Goal: Navigation & Orientation: Find specific page/section

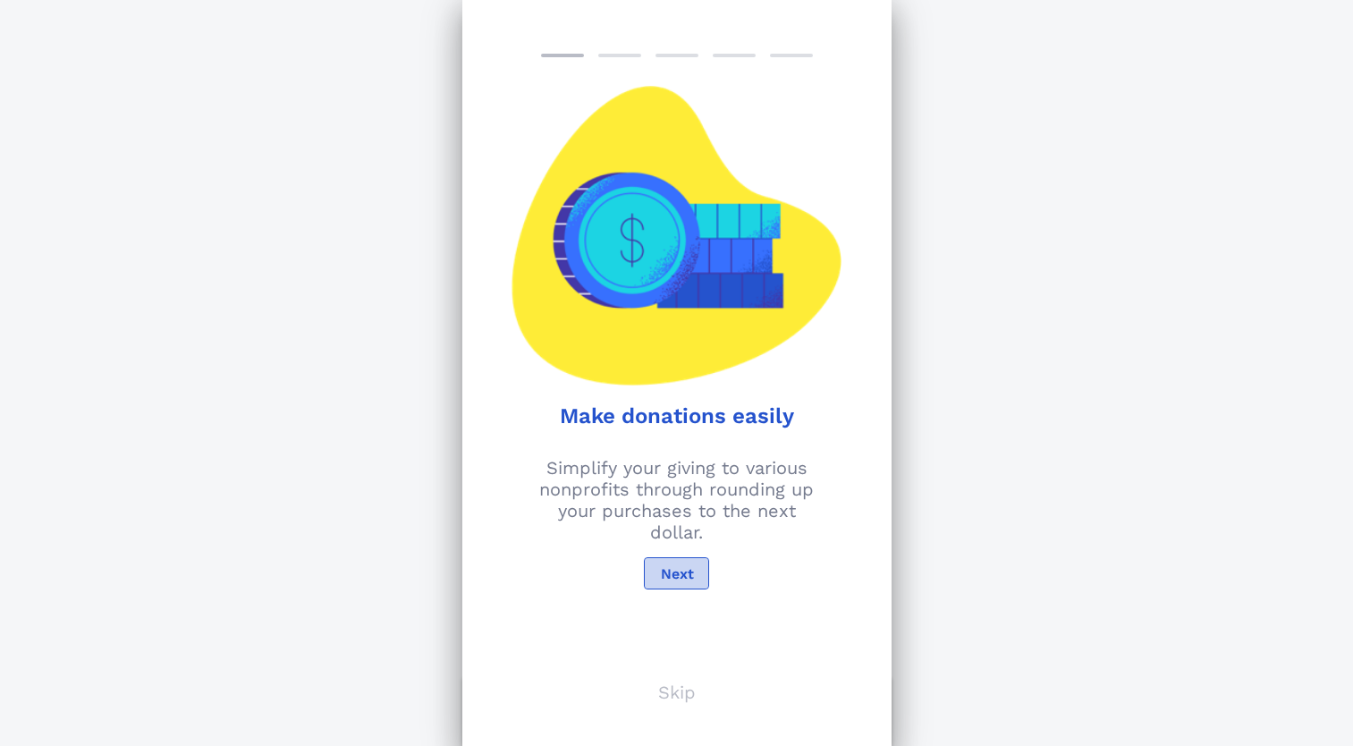
click at [668, 576] on span "Next" at bounding box center [676, 573] width 34 height 17
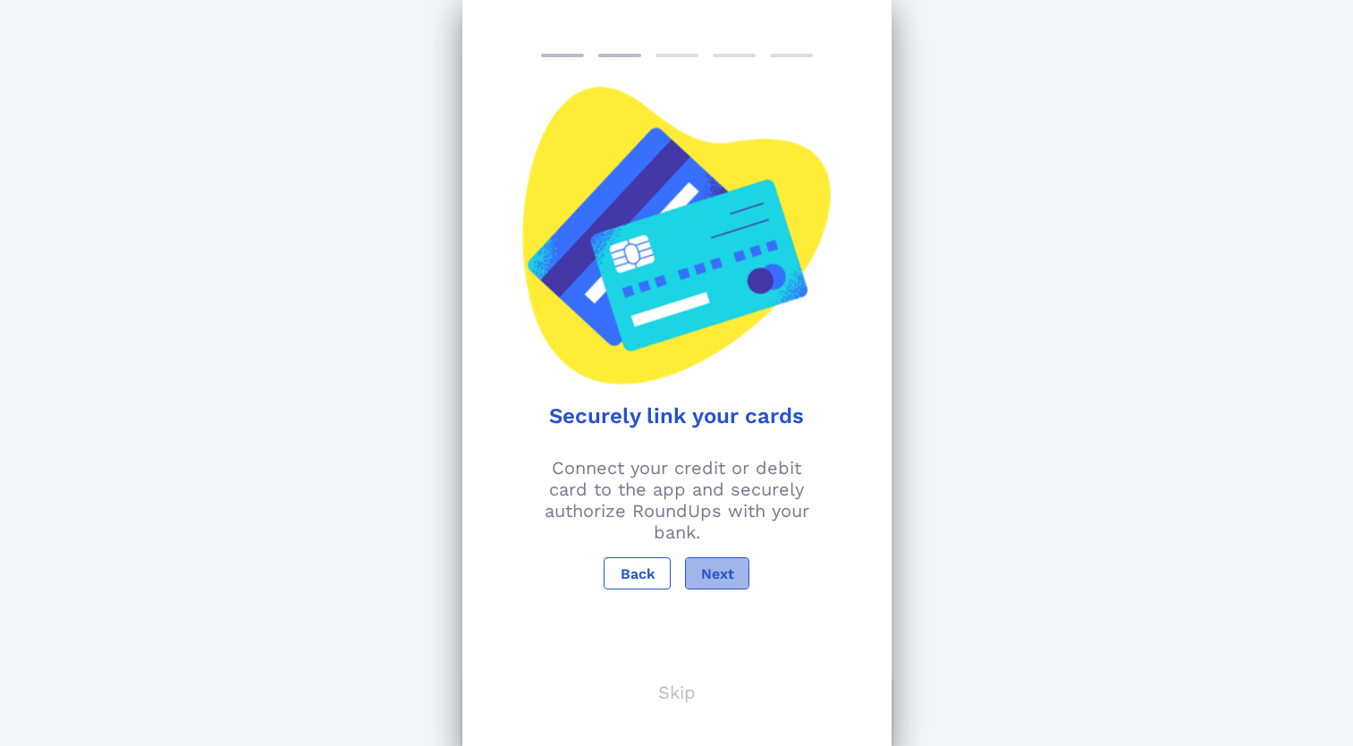
click at [711, 577] on span "Next" at bounding box center [717, 573] width 34 height 17
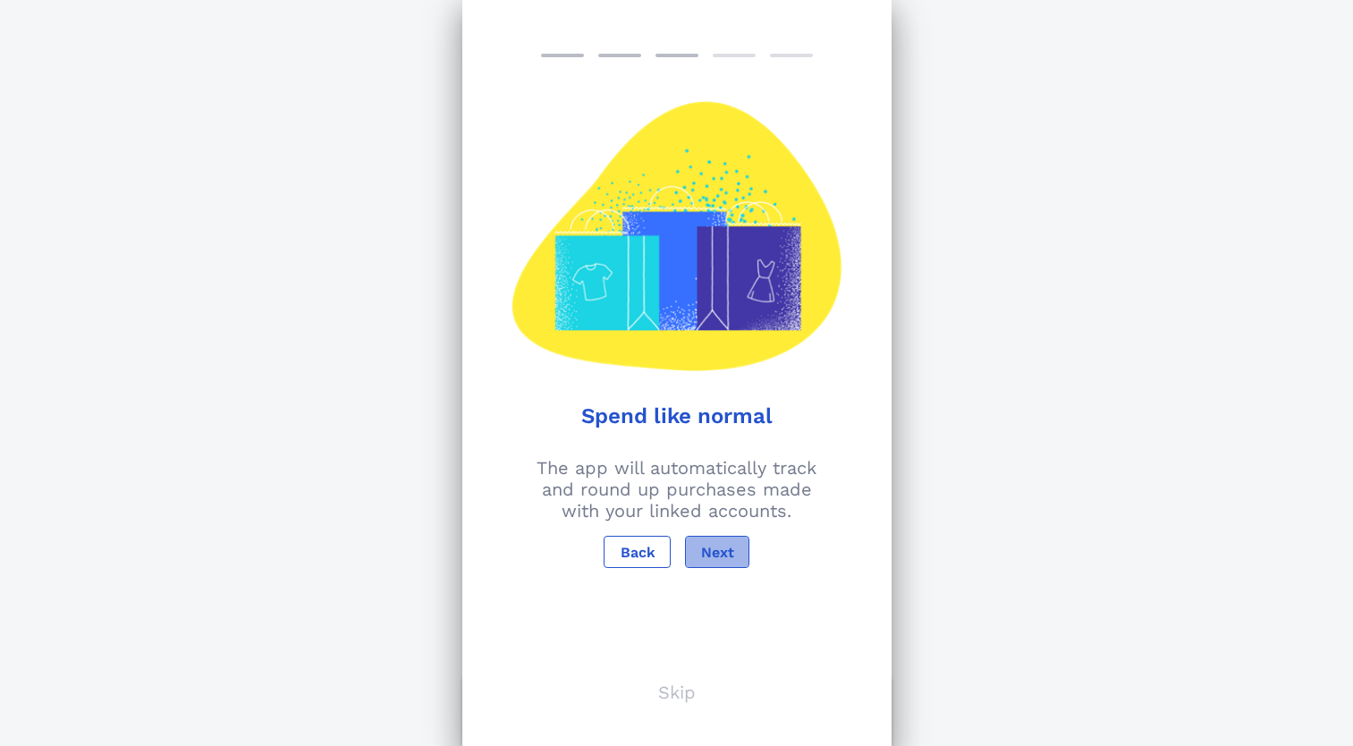
click at [711, 553] on span "Next" at bounding box center [717, 552] width 34 height 17
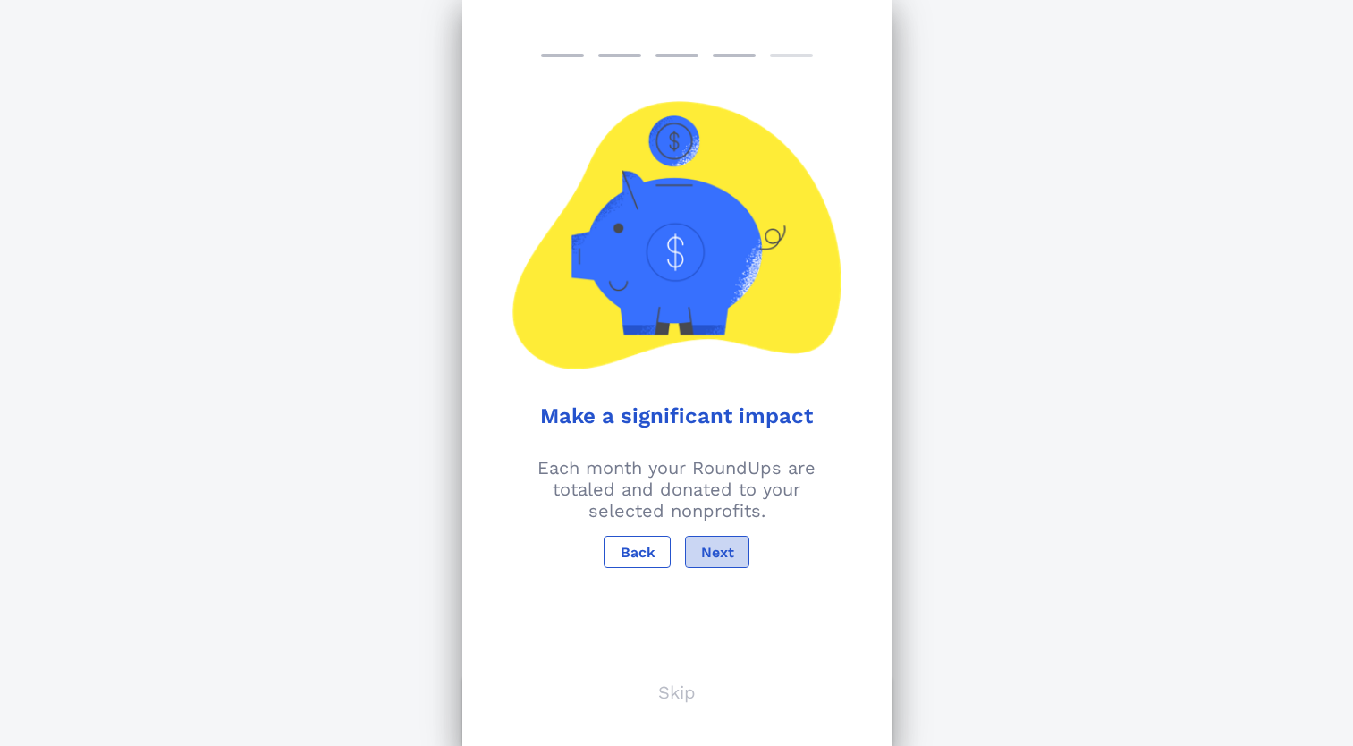
click at [711, 553] on span "Next" at bounding box center [717, 552] width 34 height 17
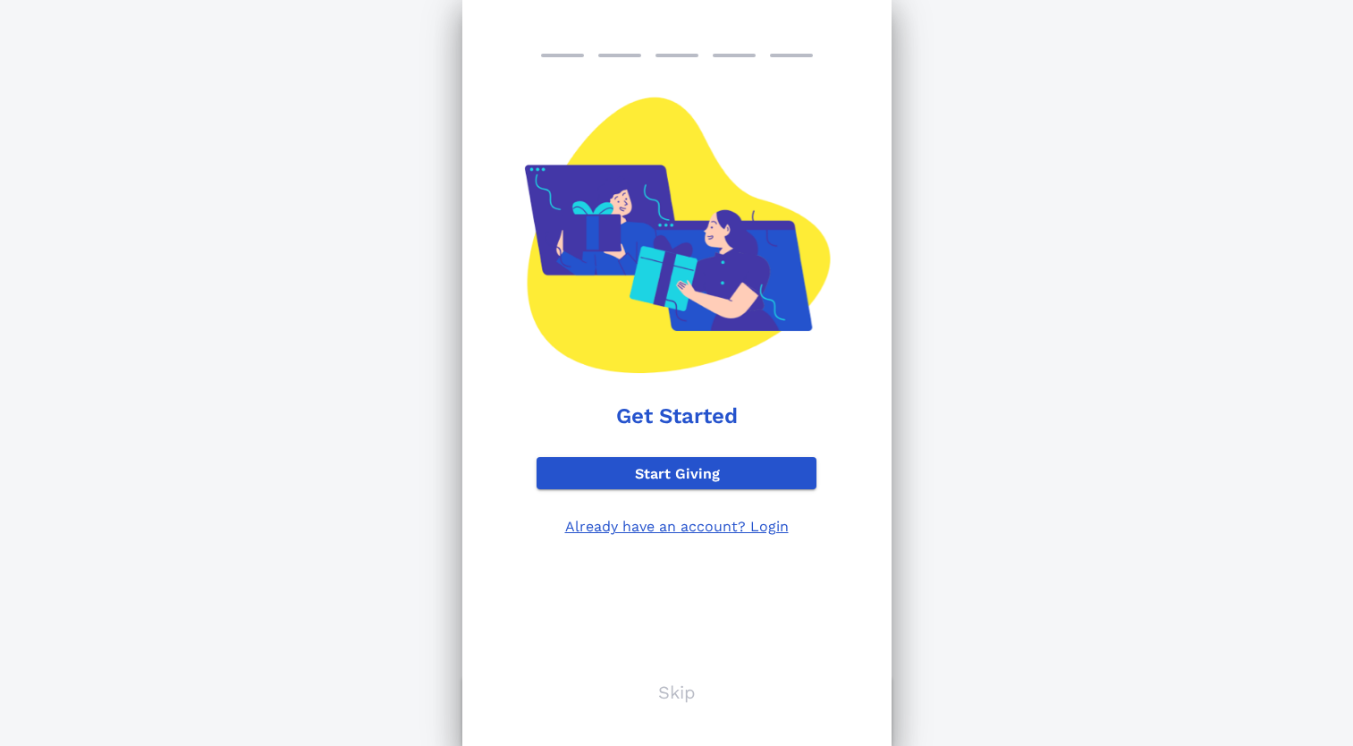
click at [961, 369] on div "Support Your Passion Explore over 1 million nonprofits you can donate to throug…" at bounding box center [676, 470] width 1353 height 941
